Goal: Information Seeking & Learning: Learn about a topic

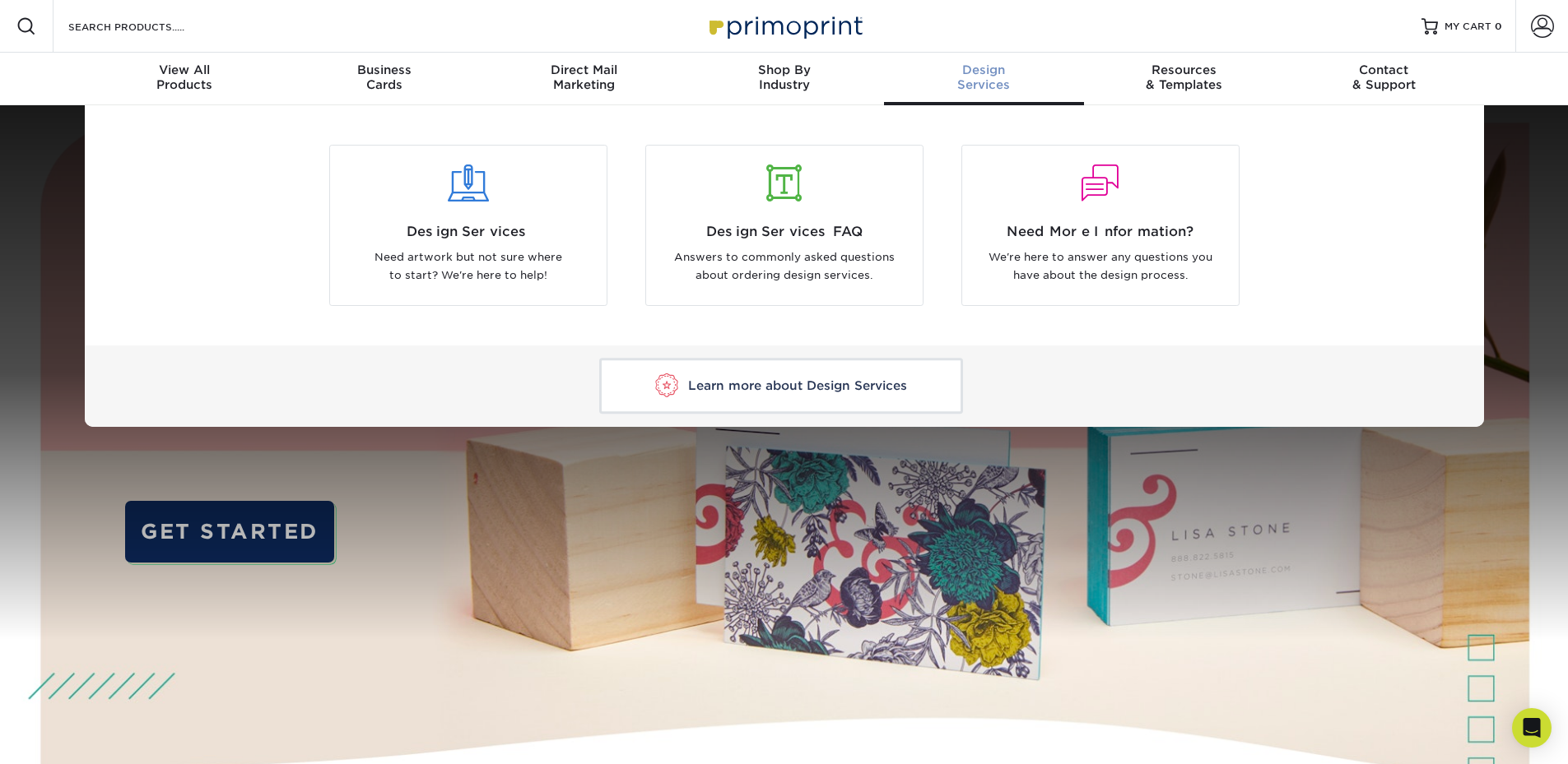
click at [1006, 77] on span "Design" at bounding box center [984, 69] width 200 height 14
click at [981, 80] on div "Design Services" at bounding box center [984, 77] width 200 height 30
click at [1185, 82] on div "Resources & Templates" at bounding box center [1184, 77] width 200 height 30
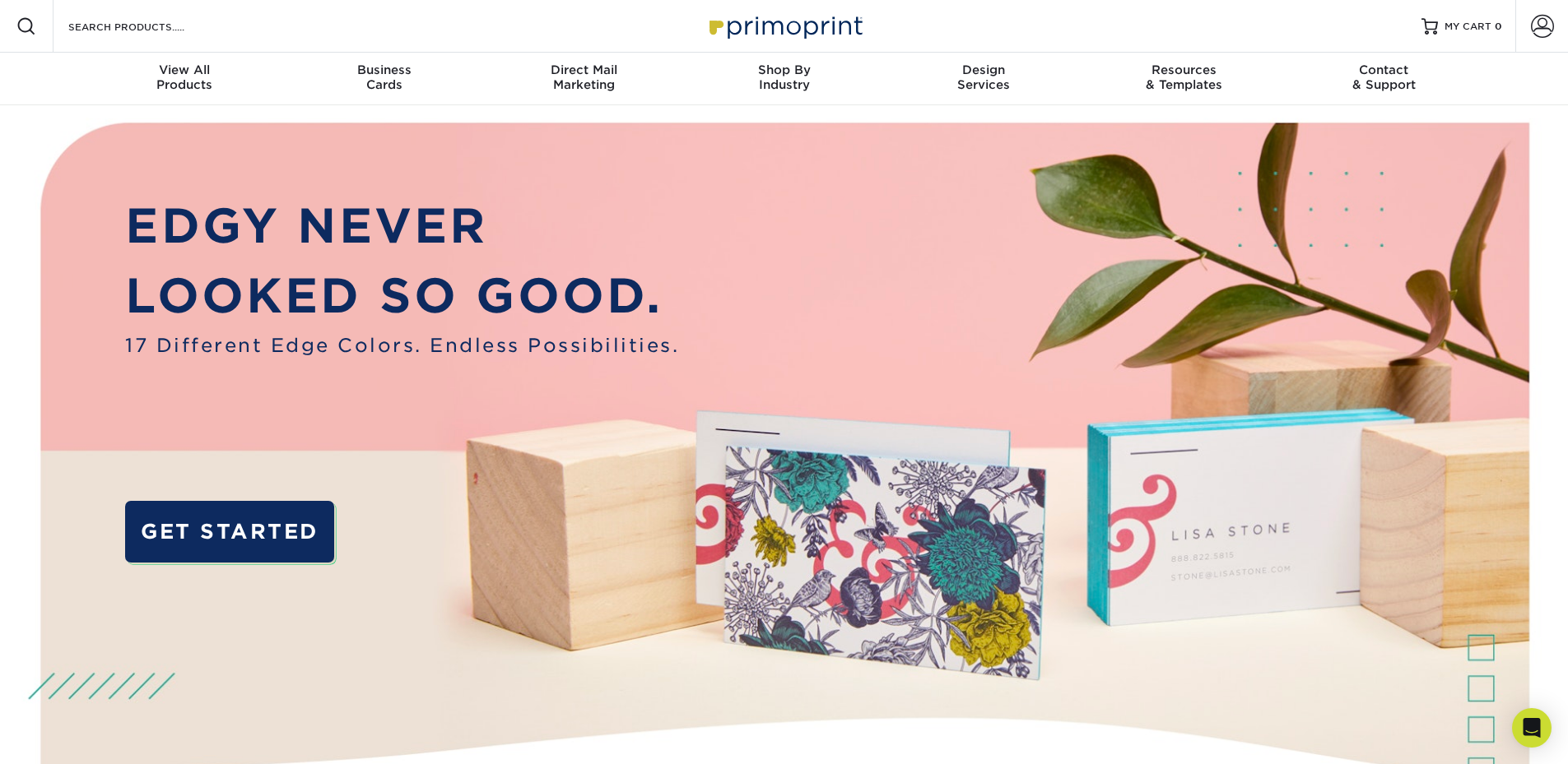
click at [25, 25] on span at bounding box center [26, 26] width 20 height 20
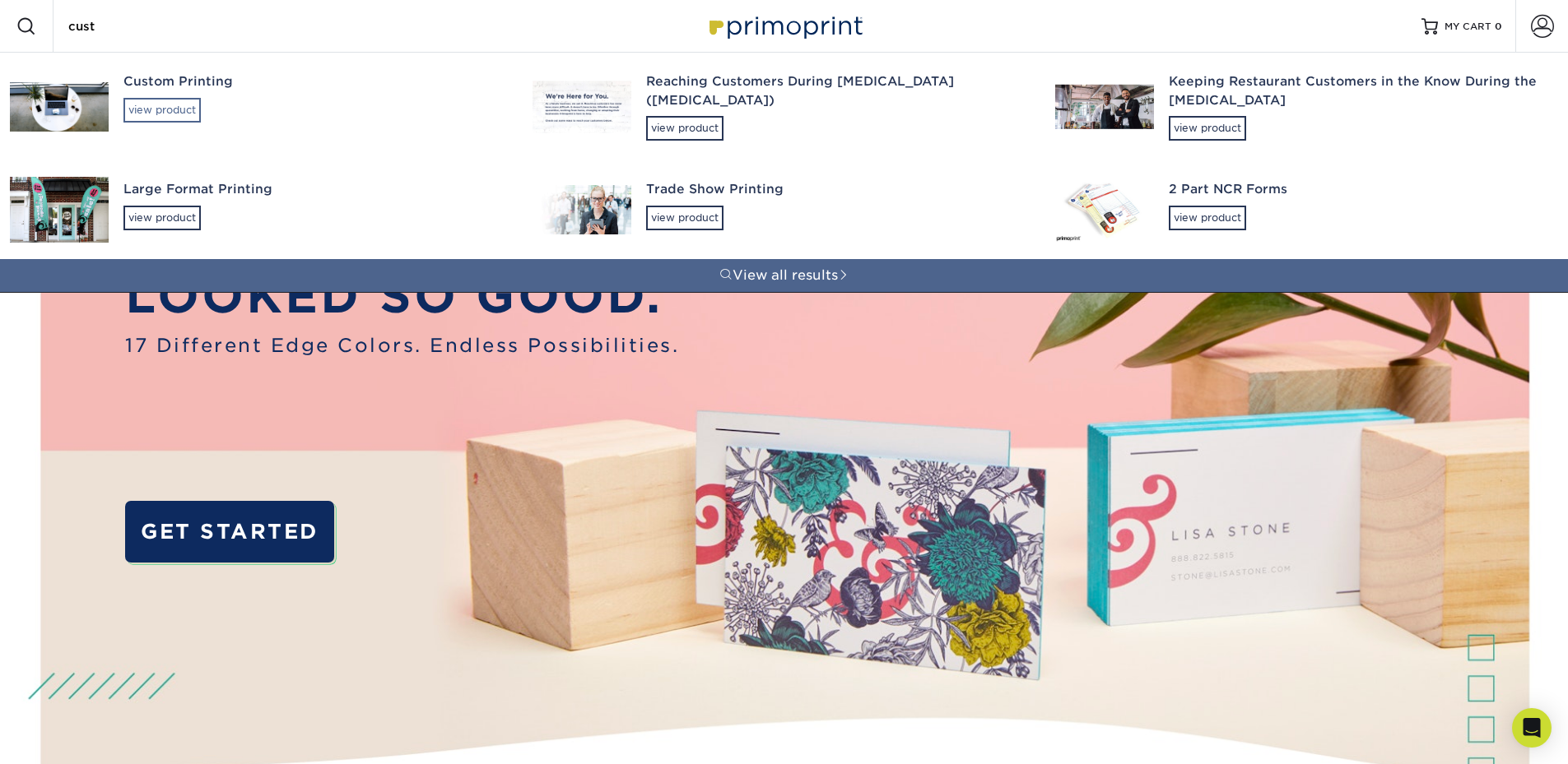
type input "cust"
click at [172, 109] on div "view product" at bounding box center [162, 110] width 78 height 25
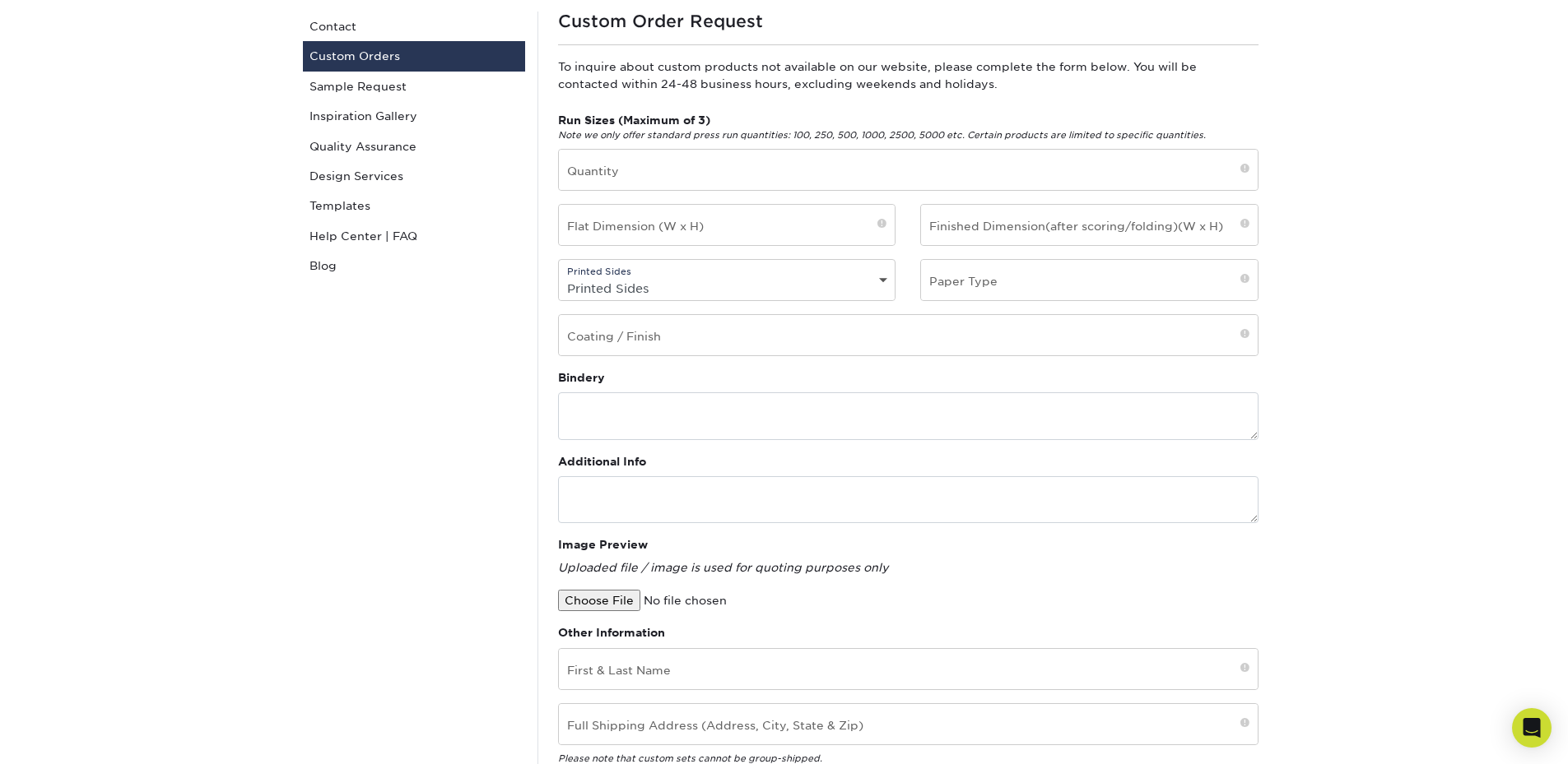
scroll to position [83, 0]
